Goal: Task Accomplishment & Management: Manage account settings

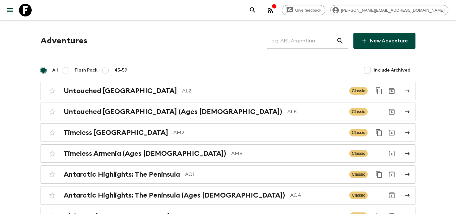
click at [299, 45] on input "text" at bounding box center [301, 41] width 69 height 18
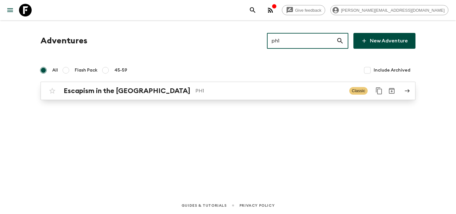
type input "ph1"
click at [264, 93] on p "PH1" at bounding box center [269, 91] width 149 height 8
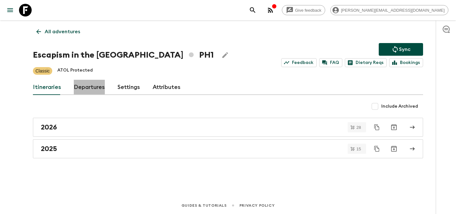
click at [88, 89] on link "Departures" at bounding box center [89, 87] width 31 height 15
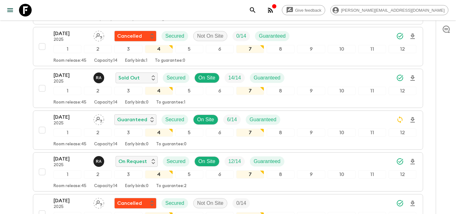
scroll to position [711, 0]
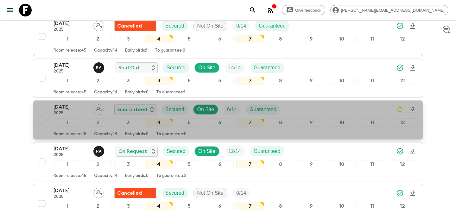
click at [313, 109] on div "[DATE] 2025 Guaranteed Secured On Site 6 / 14 Guaranteed" at bounding box center [235, 109] width 363 height 13
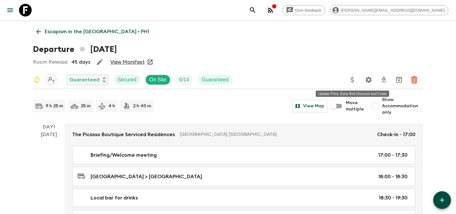
click at [354, 80] on icon "Update Price, Early Bird Discount and Costs" at bounding box center [353, 80] width 8 height 8
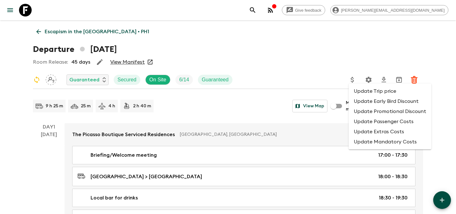
click at [382, 113] on li "Update Promotional Discount" at bounding box center [390, 111] width 83 height 10
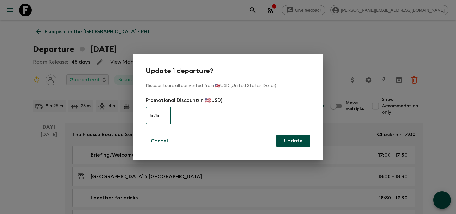
click at [160, 116] on input "575" at bounding box center [158, 116] width 25 height 18
type input "0"
click at [302, 141] on button "Update" at bounding box center [293, 141] width 34 height 13
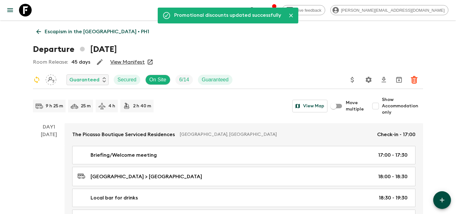
click at [96, 33] on p "Escapism in the [GEOGRAPHIC_DATA] • PH1" at bounding box center [97, 32] width 104 height 8
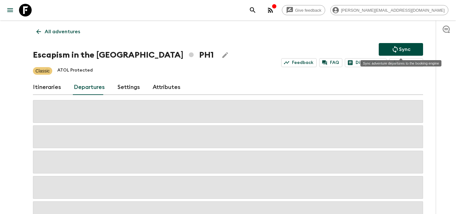
click at [392, 50] on icon "Sync adventure departures to the booking engine" at bounding box center [395, 50] width 8 height 8
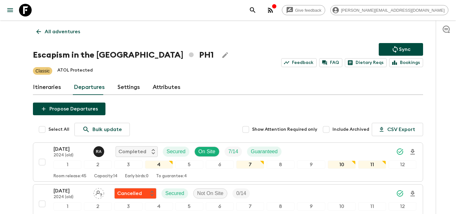
scroll to position [711, 0]
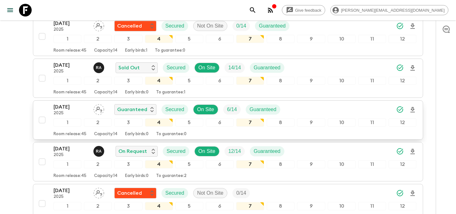
click at [314, 110] on div "[DATE] 2025 Guaranteed Secured On Site 6 / 14 Guaranteed" at bounding box center [235, 109] width 363 height 13
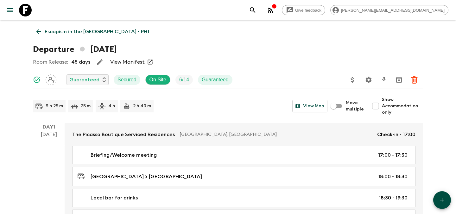
click at [353, 80] on icon "Update Price, Early Bird Discount and Costs" at bounding box center [351, 80] width 3 height 6
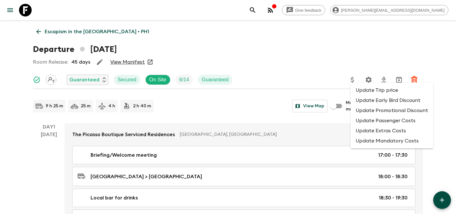
click at [360, 111] on li "Update Promotional Discount" at bounding box center [391, 110] width 83 height 10
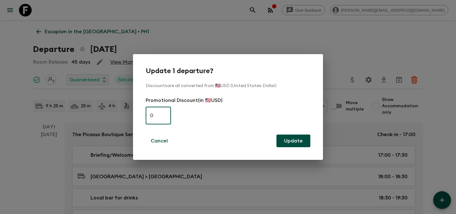
click at [339, 36] on div "Update 1 departure? Discounts are all converted from 🇺🇸USD (United States Dolla…" at bounding box center [228, 107] width 456 height 214
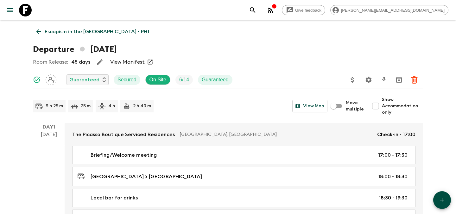
click at [63, 31] on p "Escapism in the [GEOGRAPHIC_DATA] • PH1" at bounding box center [97, 32] width 104 height 8
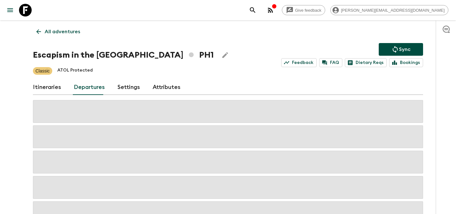
click at [63, 31] on p "All adventures" at bounding box center [62, 32] width 35 height 8
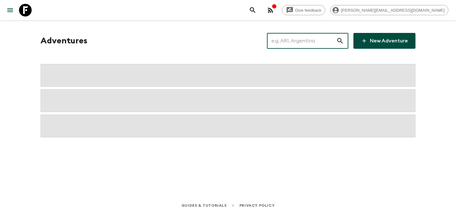
click at [286, 42] on input "text" at bounding box center [301, 41] width 69 height 18
type input "z"
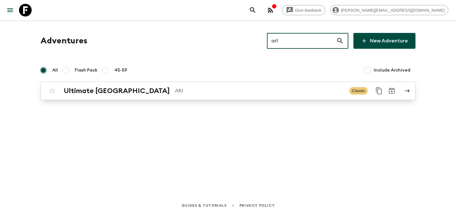
type input "ar1"
click at [180, 91] on p "AR1" at bounding box center [259, 91] width 169 height 8
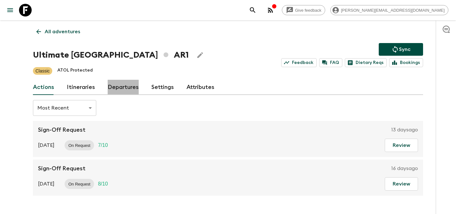
click at [133, 87] on link "Departures" at bounding box center [123, 87] width 31 height 15
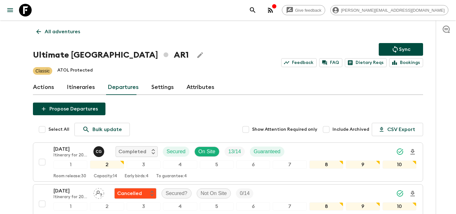
scroll to position [753, 0]
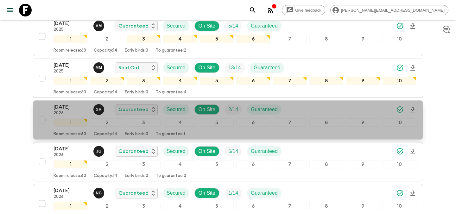
click at [309, 109] on div "[DATE] 2026 S R Guaranteed Secured On Site 2 / 14 Guaranteed" at bounding box center [235, 109] width 363 height 13
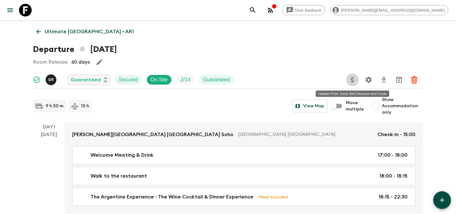
click at [354, 78] on icon "Update Price, Early Bird Discount and Costs" at bounding box center [353, 80] width 8 height 8
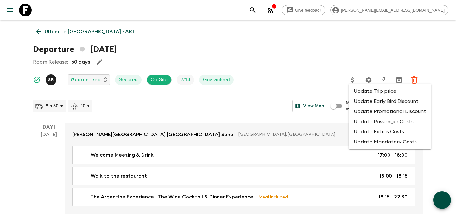
click at [364, 110] on li "Update Promotional Discount" at bounding box center [390, 111] width 83 height 10
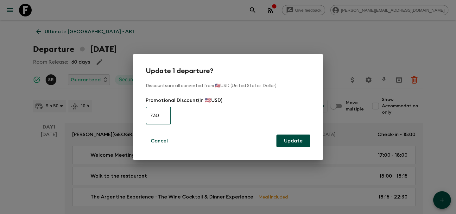
click at [150, 118] on input "730" at bounding box center [158, 116] width 25 height 18
type input "0"
click at [300, 146] on button "Update" at bounding box center [293, 141] width 34 height 13
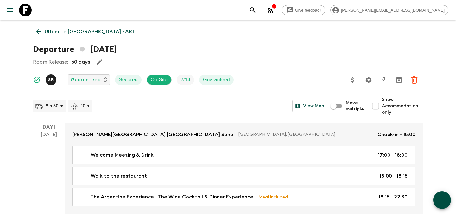
click at [82, 31] on p "Ultimate [GEOGRAPHIC_DATA] • AR1" at bounding box center [89, 32] width 89 height 8
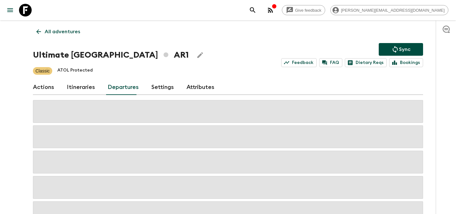
click at [397, 49] on icon "Sync adventure departures to the booking engine" at bounding box center [395, 49] width 5 height 7
